Goal: Task Accomplishment & Management: Manage account settings

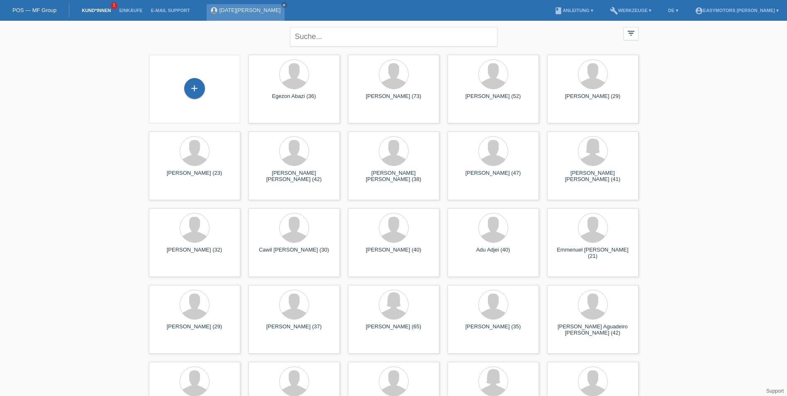
click at [251, 15] on div "Karma Ryan Winkler close" at bounding box center [246, 12] width 78 height 17
click at [251, 11] on link "[DATE][PERSON_NAME]" at bounding box center [250, 10] width 61 height 6
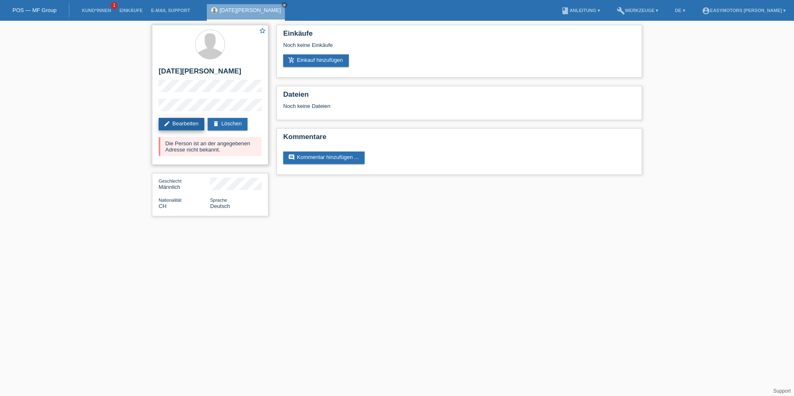
click at [180, 121] on link "edit Bearbeiten" at bounding box center [182, 124] width 46 height 12
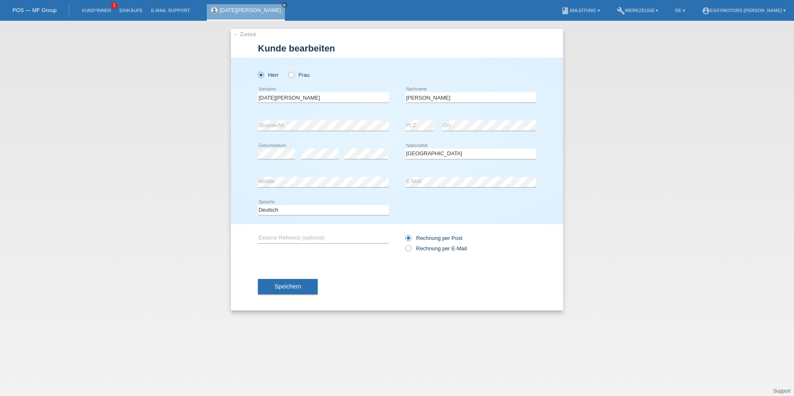
select select "CH"
click at [175, 126] on div "← Zurück Kunde bearbeiten Herr Frau Karma Ryan error Vorname C" at bounding box center [397, 208] width 794 height 375
click at [452, 247] on label "Rechnung per E-Mail" at bounding box center [435, 248] width 61 height 6
click at [410, 247] on input "Rechnung per E-Mail" at bounding box center [407, 250] width 5 height 10
radio input "true"
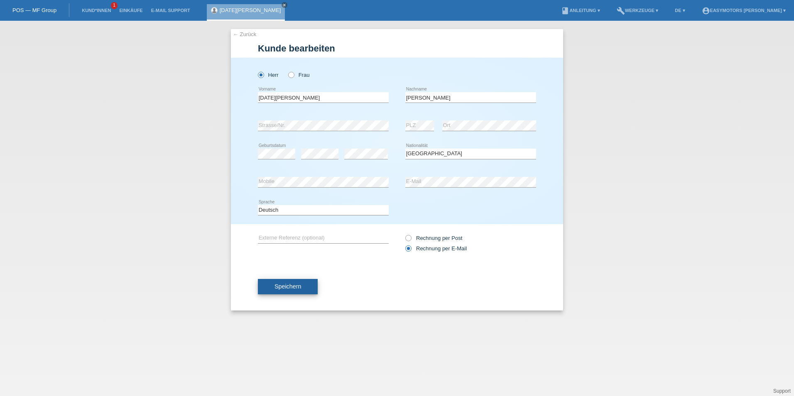
click at [290, 286] on span "Speichern" at bounding box center [287, 286] width 27 height 7
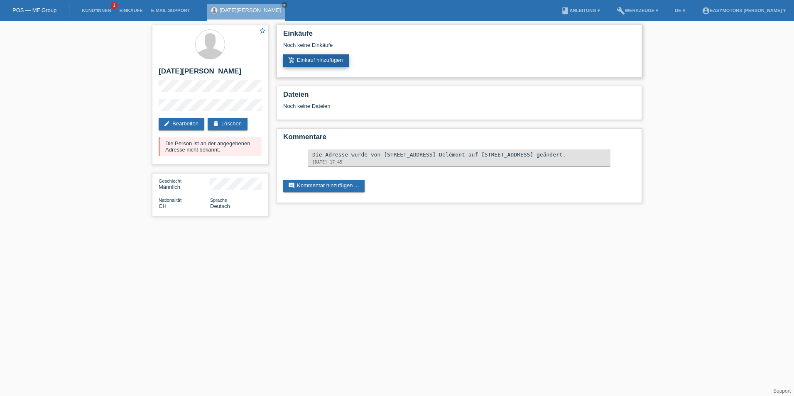
click at [342, 64] on link "add_shopping_cart Einkauf hinzufügen" at bounding box center [316, 60] width 66 height 12
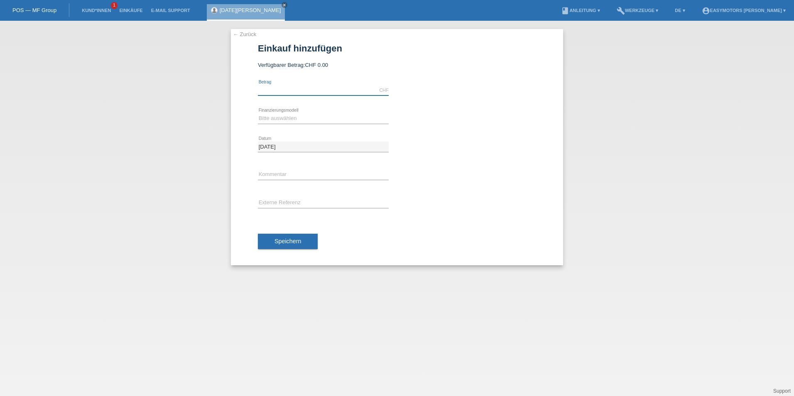
click at [280, 91] on input "text" at bounding box center [323, 90] width 131 height 10
type input "2800.00"
click at [286, 118] on select "Bitte auswählen Fixe Raten Kauf auf Rechnung mit Teilzahlungsoption" at bounding box center [323, 118] width 131 height 10
select select "81"
click at [258, 113] on select "Bitte auswählen Fixe Raten Kauf auf Rechnung mit Teilzahlungsoption" at bounding box center [323, 118] width 131 height 10
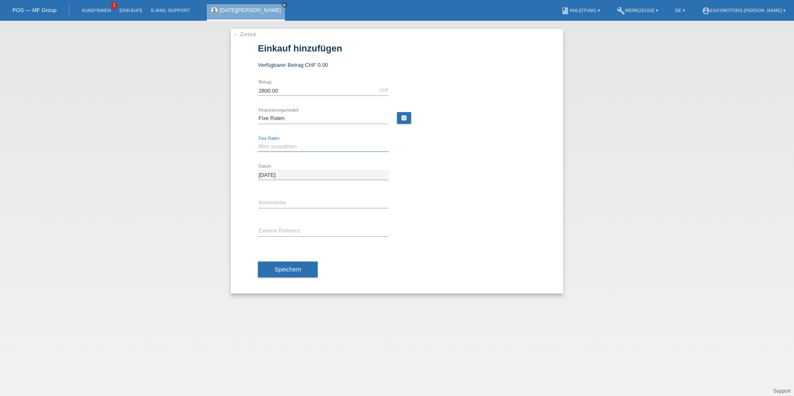
drag, startPoint x: 268, startPoint y: 144, endPoint x: 267, endPoint y: 150, distance: 6.3
click at [268, 144] on select "Bitte auswählen 12 Raten 24 Raten 48 Raten" at bounding box center [323, 147] width 131 height 10
select select "320"
click at [258, 142] on select "Bitte auswählen 12 Raten 24 Raten 48 Raten" at bounding box center [323, 147] width 131 height 10
click at [299, 271] on span "Speichern" at bounding box center [287, 269] width 27 height 7
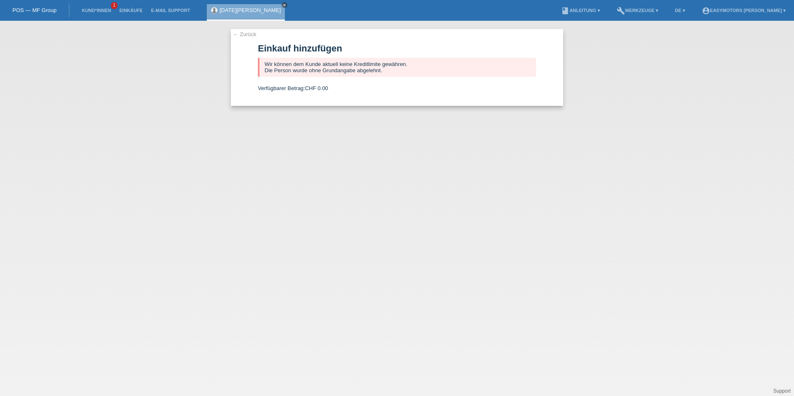
click at [282, 5] on icon "close" at bounding box center [284, 5] width 4 height 4
drag, startPoint x: 244, startPoint y: 42, endPoint x: 247, endPoint y: 33, distance: 9.7
click at [244, 42] on div "← Zurück Einkauf hinzufügen Wir können dem Kunde aktuell keine Kreditlimite gew…" at bounding box center [397, 67] width 332 height 77
click at [247, 33] on link "← Zurück" at bounding box center [244, 34] width 23 height 6
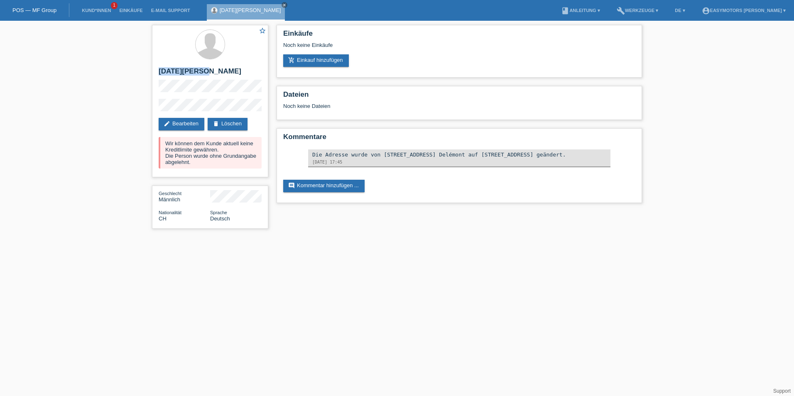
drag, startPoint x: 205, startPoint y: 71, endPoint x: 133, endPoint y: 75, distance: 72.3
click at [133, 75] on div "star_border [DATE][PERSON_NAME] edit Bearbeiten delete Löschen Wir können dem K…" at bounding box center [397, 129] width 794 height 216
copy h2 "[DATE][PERSON_NAME]"
drag, startPoint x: 209, startPoint y: 95, endPoint x: 147, endPoint y: 96, distance: 61.4
click at [147, 96] on div "star_border [DATE][PERSON_NAME] edit Bearbeiten delete Löschen Wir können dem K…" at bounding box center [397, 129] width 794 height 216
